Goal: Task Accomplishment & Management: Use online tool/utility

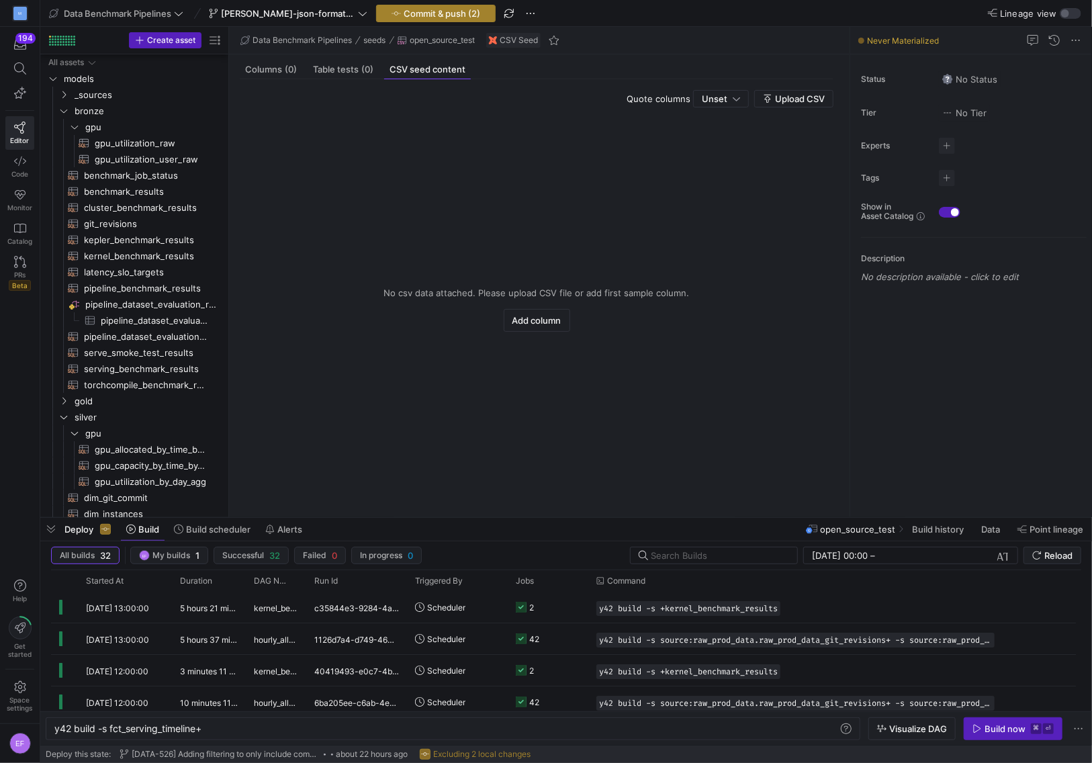
scroll to position [0, 149]
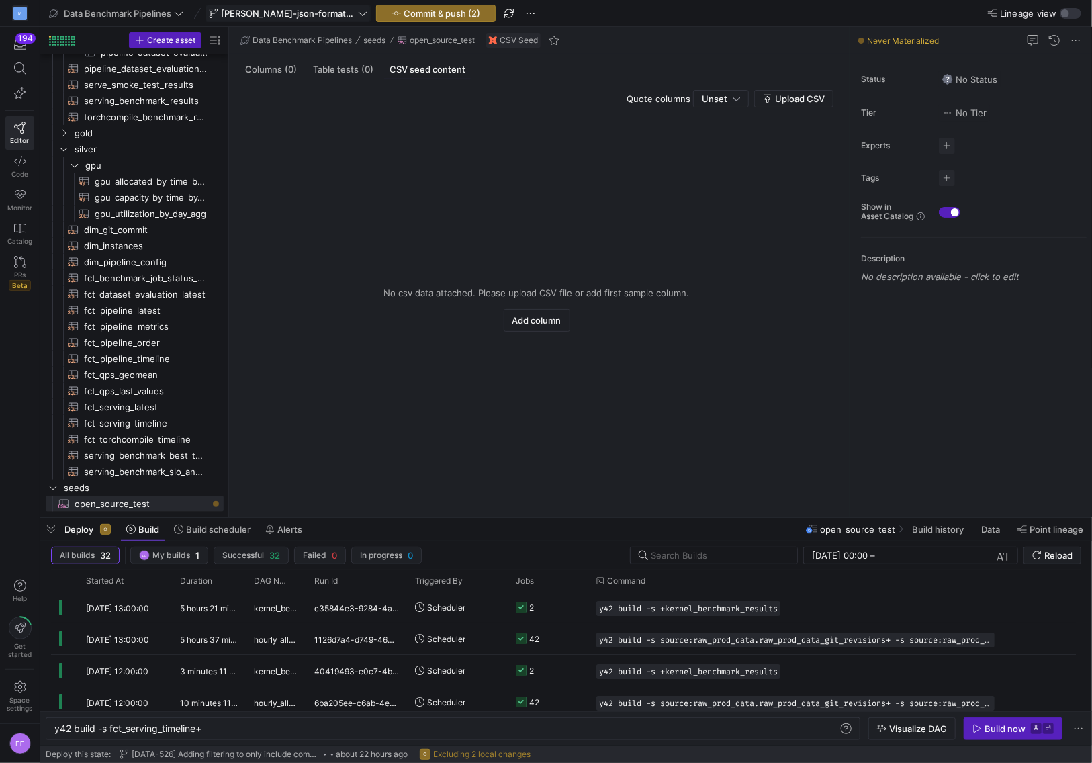
click at [358, 17] on icon at bounding box center [362, 13] width 9 height 9
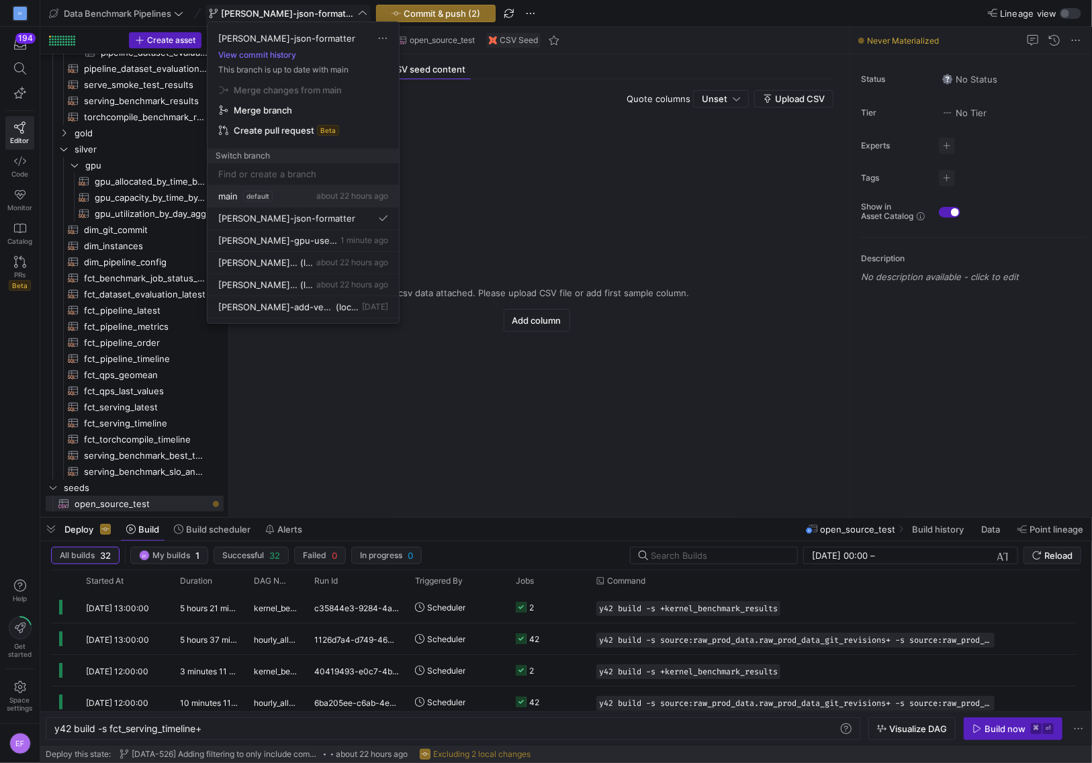
click at [231, 191] on span "main" at bounding box center [227, 196] width 19 height 11
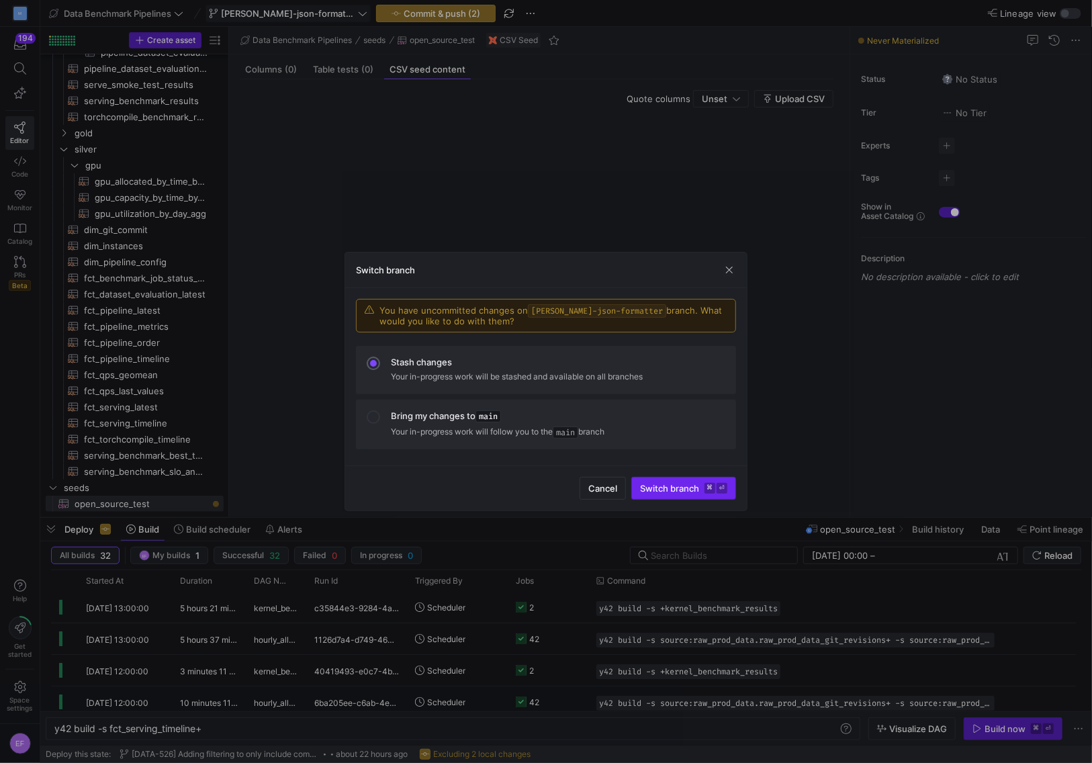
click at [659, 485] on span "Switch branch ⌘ ⏎" at bounding box center [683, 488] width 87 height 11
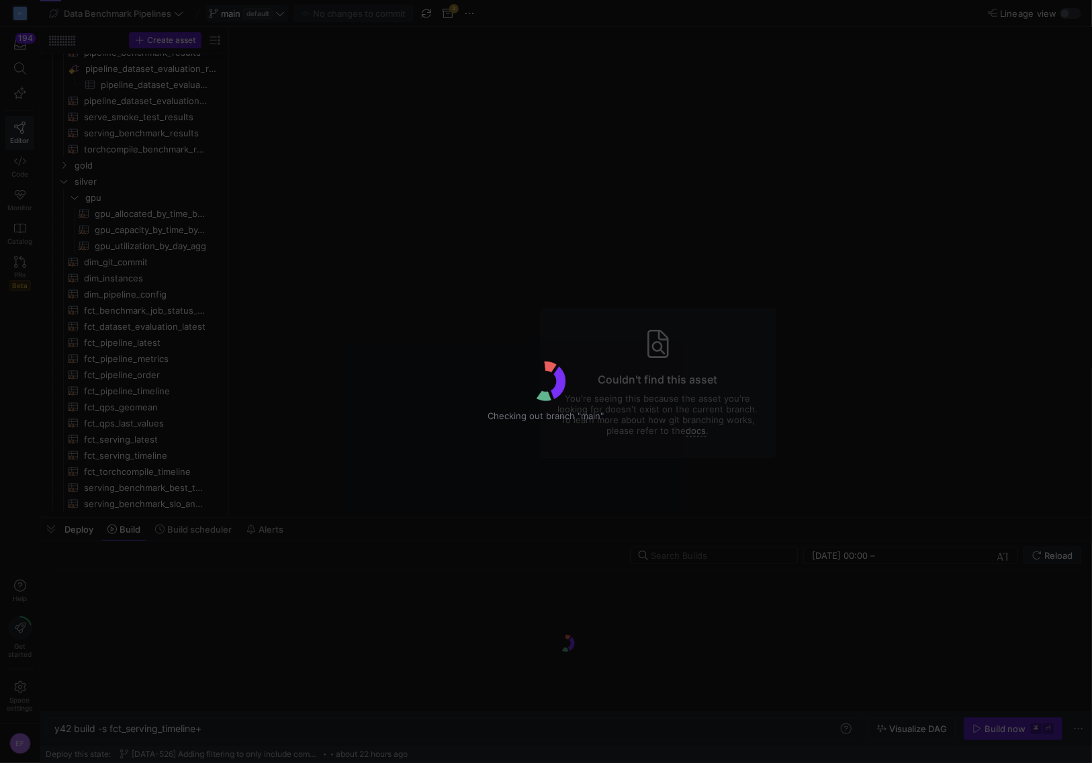
scroll to position [230, 0]
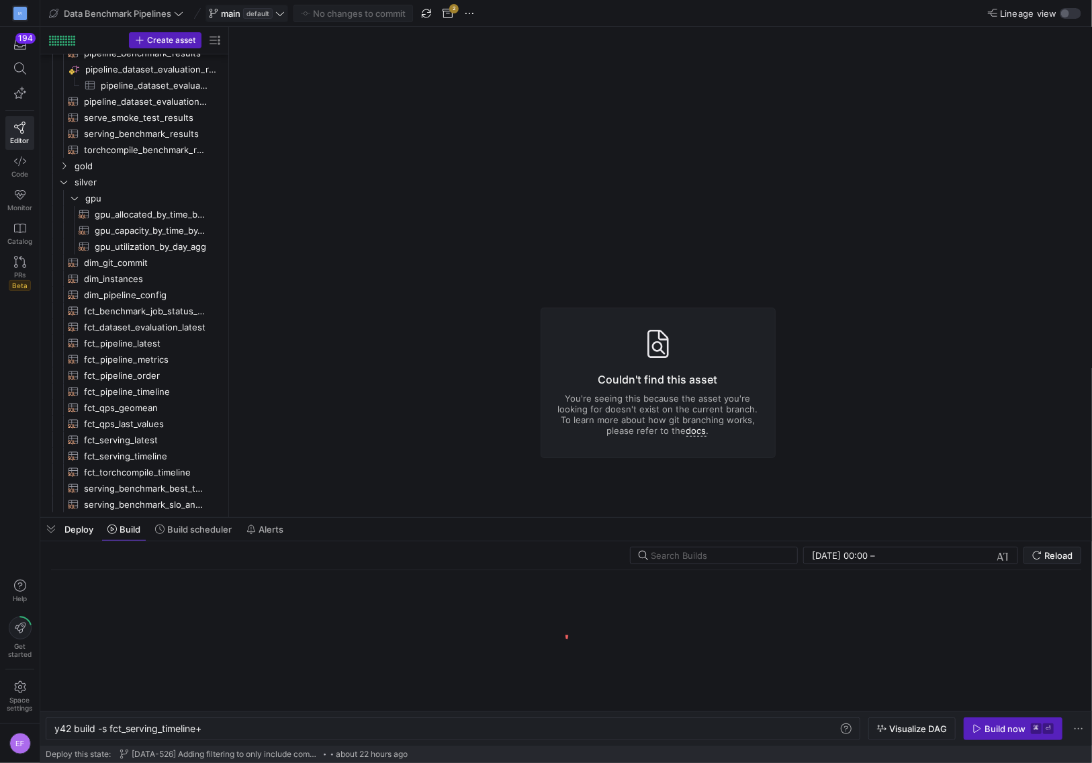
click at [283, 17] on icon at bounding box center [279, 13] width 9 height 9
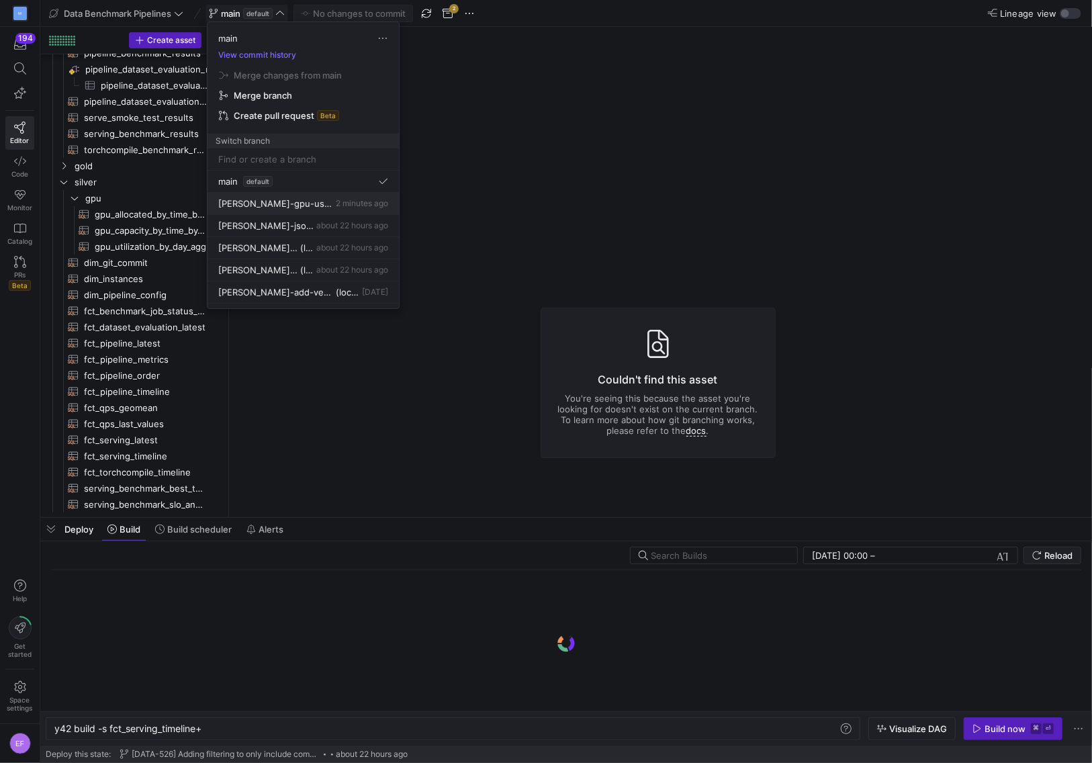
click at [318, 208] on div "[PERSON_NAME]-gpu-user-minutes 2 minutes ago" at bounding box center [303, 203] width 170 height 11
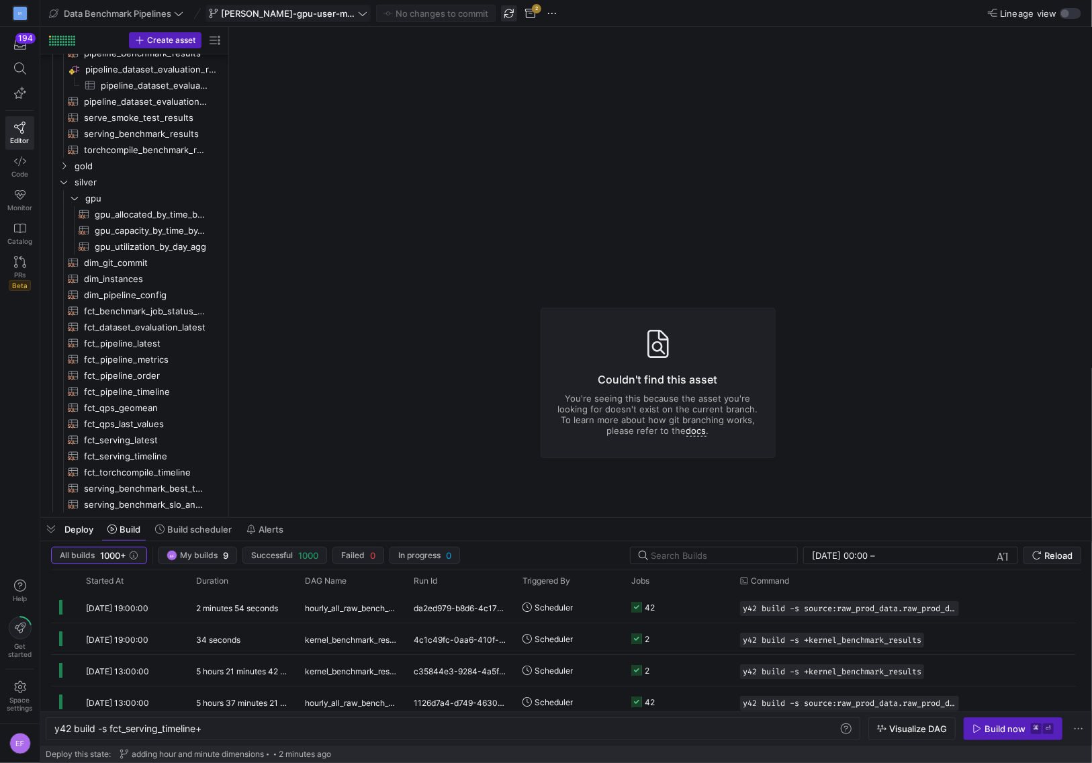
click at [501, 14] on span "button" at bounding box center [509, 13] width 16 height 16
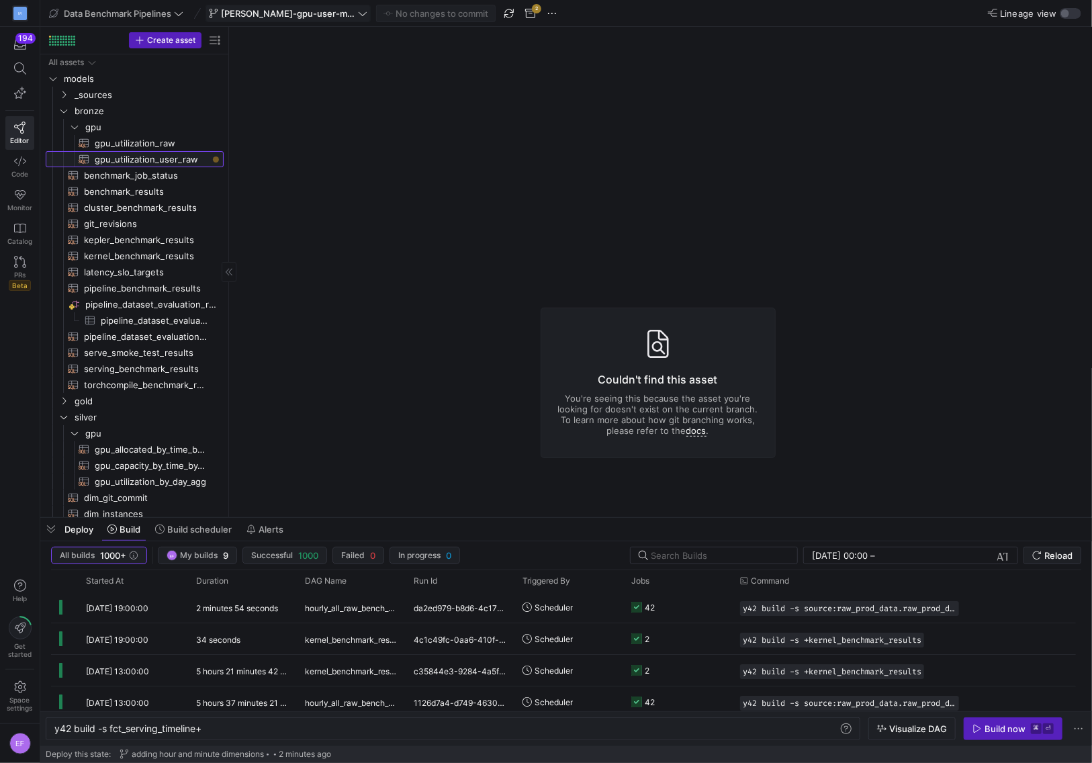
click at [177, 165] on span "gpu_utilization_user_raw​​​​​​​​​​" at bounding box center [152, 159] width 114 height 15
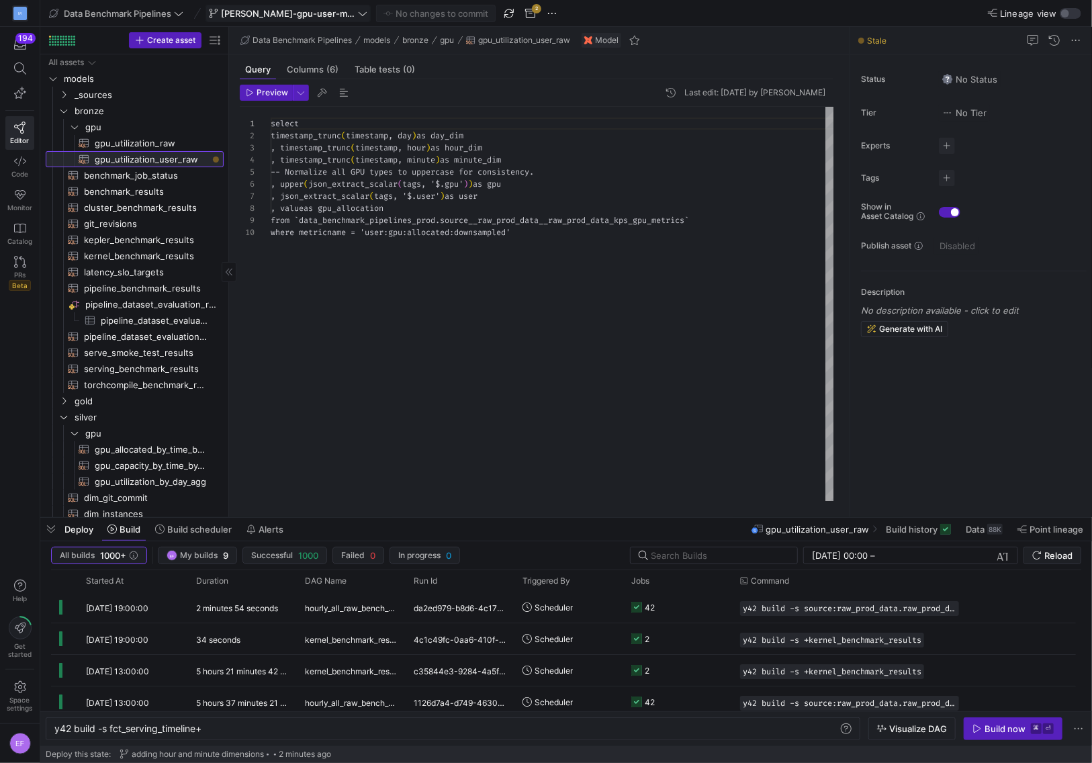
scroll to position [96, 0]
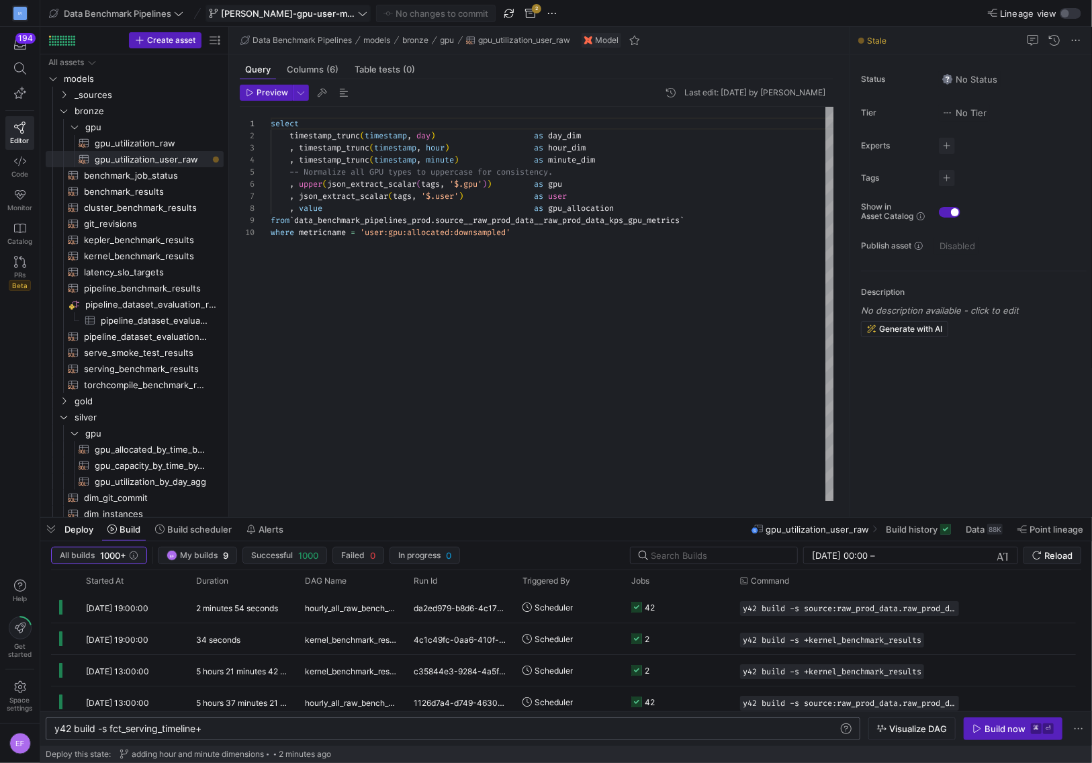
click at [189, 726] on div "y42 build -s fct_serving_timeline+" at bounding box center [446, 728] width 785 height 11
click at [1015, 723] on span "button" at bounding box center [1013, 728] width 97 height 21
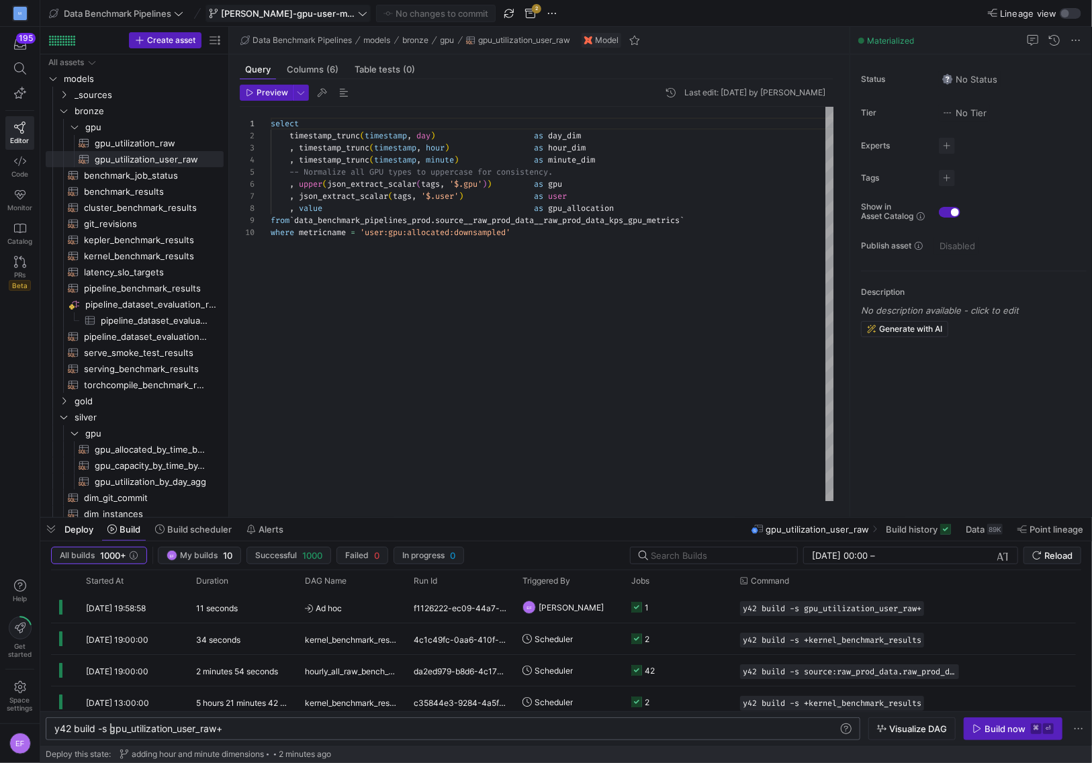
click at [112, 725] on div "y42 build -s gpu_utilization_user_raw+" at bounding box center [446, 728] width 785 height 11
type textarea "y42 build -s +gpu_utilization_user_raw+"
click at [979, 723] on button "Build now ⌘ ⏎" at bounding box center [1013, 728] width 99 height 23
